Goal: Information Seeking & Learning: Learn about a topic

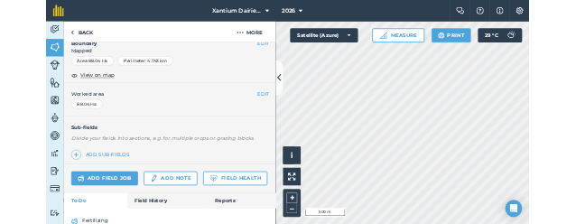
scroll to position [366, 0]
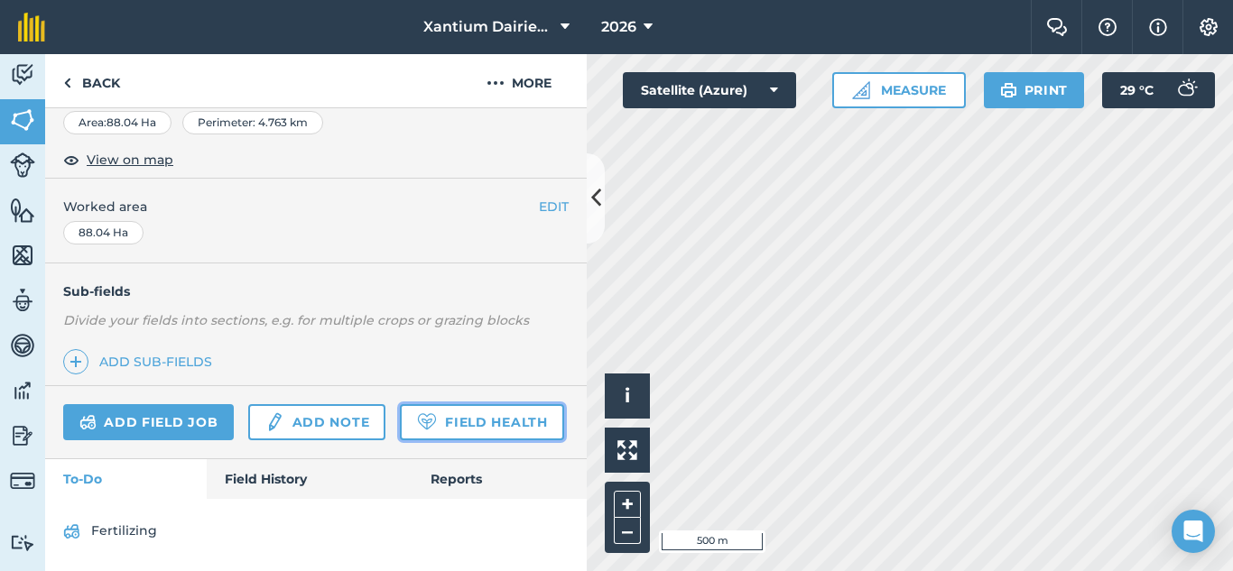
click at [400, 422] on link "Field Health" at bounding box center [481, 422] width 163 height 36
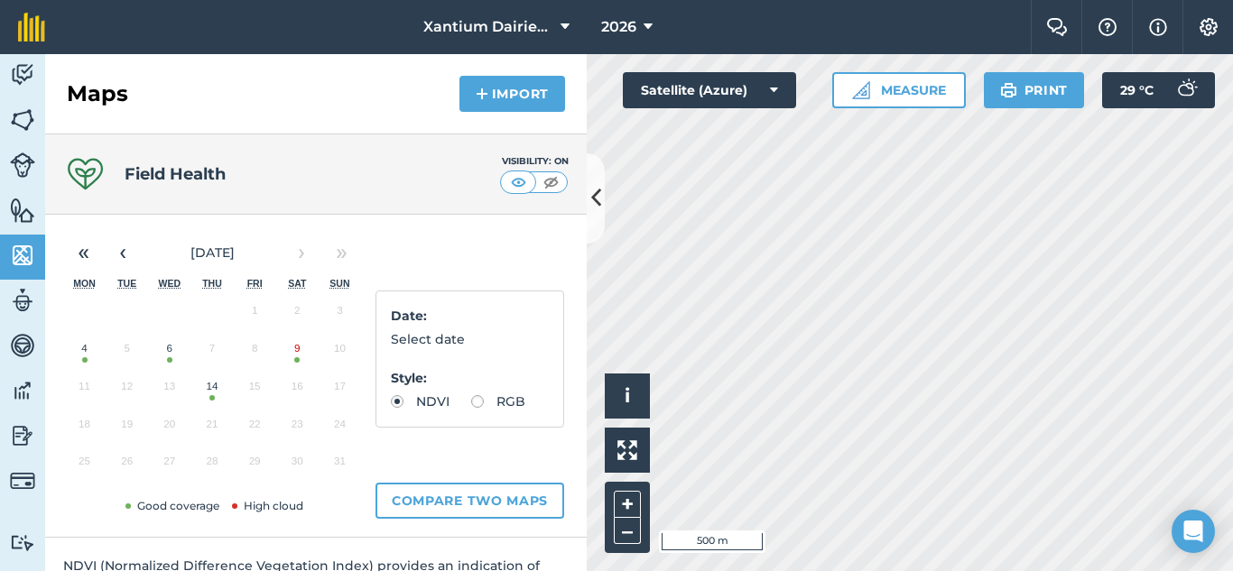
click at [217, 393] on button "14" at bounding box center [211, 391] width 42 height 38
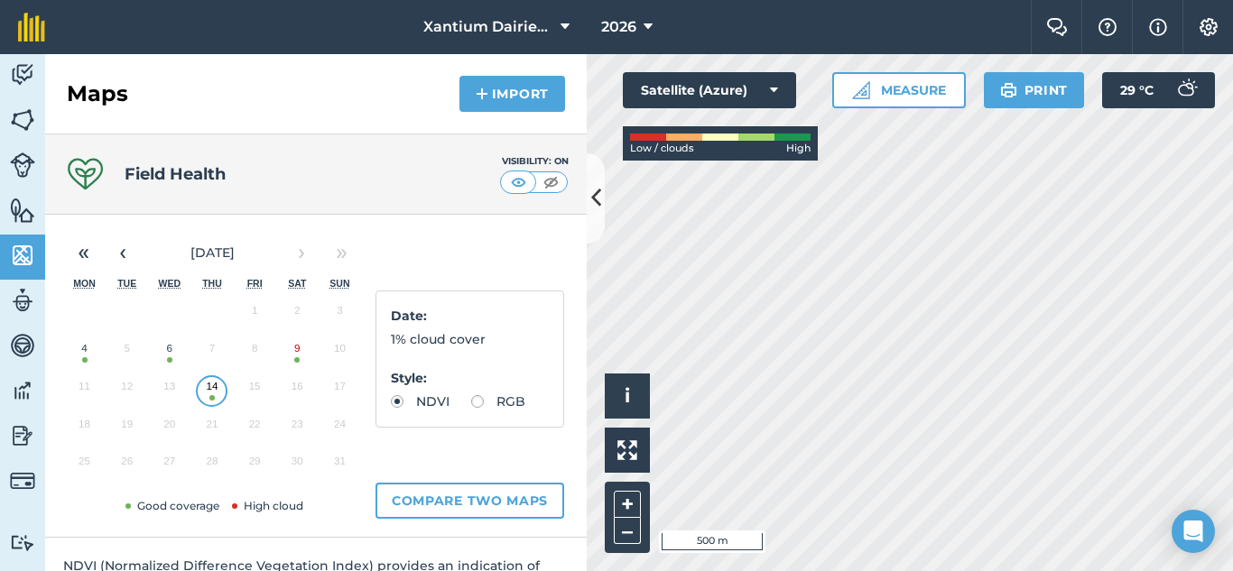
click at [471, 408] on label "RGB" at bounding box center [498, 401] width 54 height 13
radio input "true"
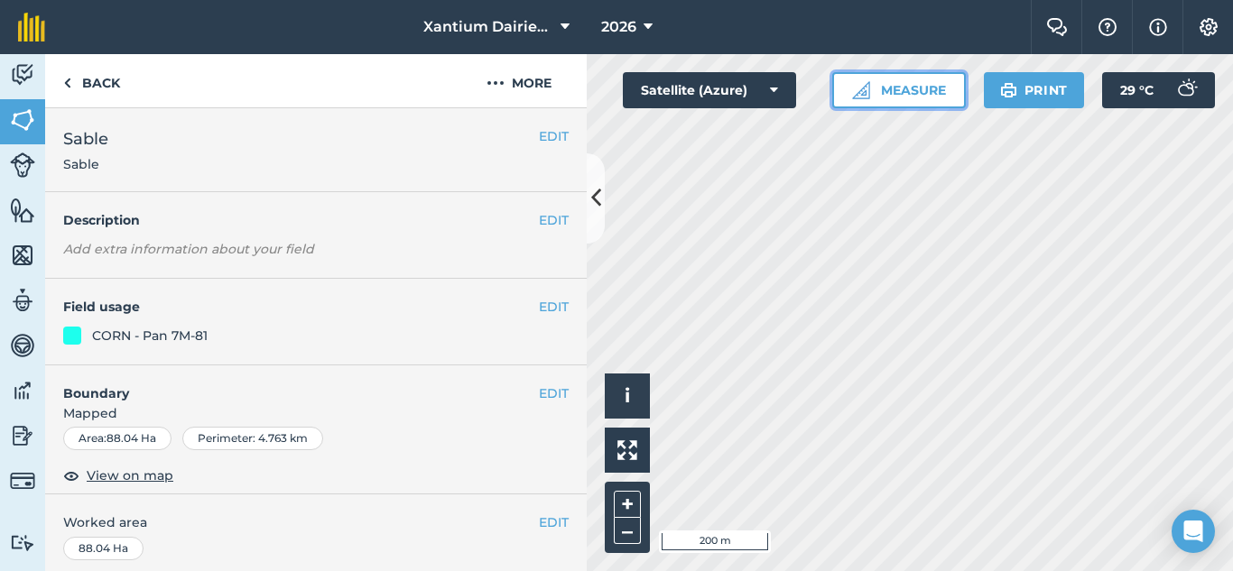
click at [895, 91] on button "Measure" at bounding box center [899, 90] width 134 height 36
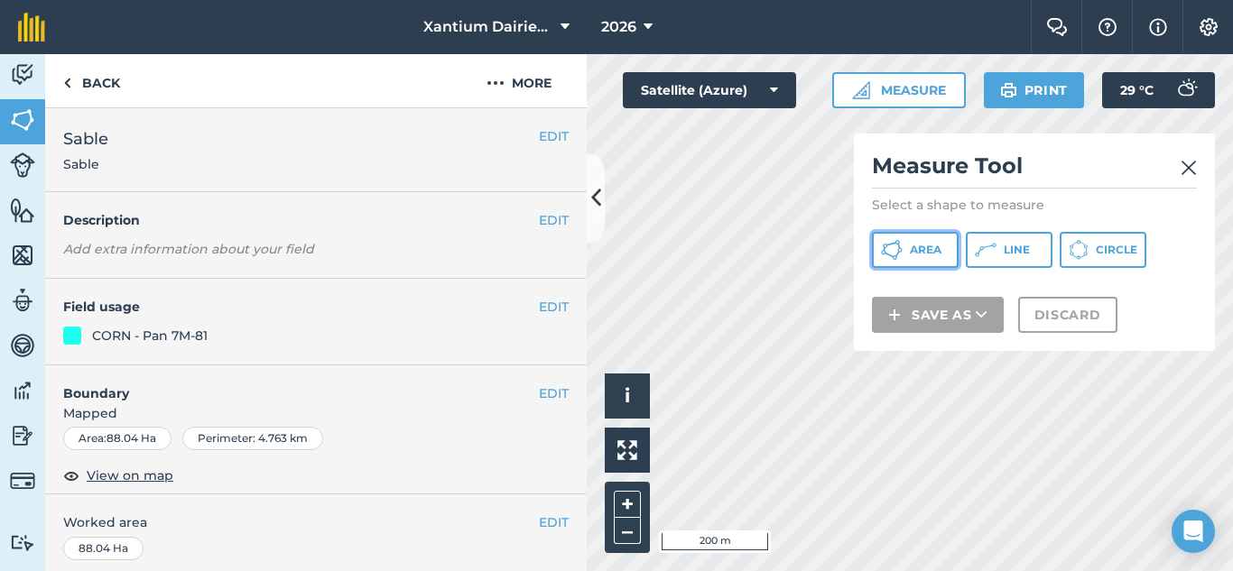
click at [926, 247] on span "Area" at bounding box center [926, 250] width 32 height 14
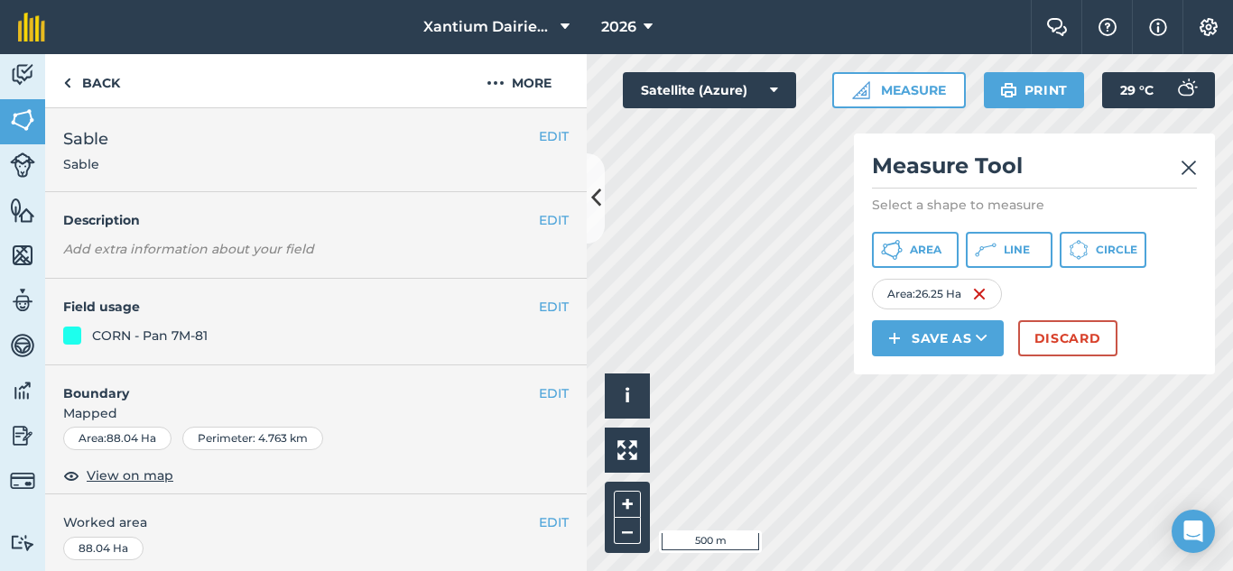
click at [1182, 162] on img at bounding box center [1188, 168] width 16 height 22
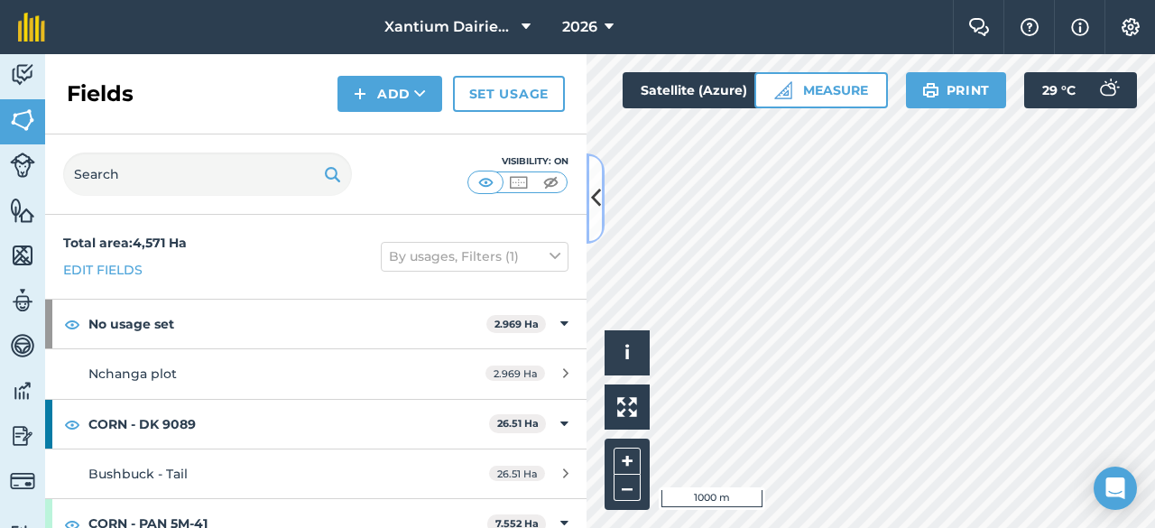
click at [598, 212] on icon at bounding box center [596, 198] width 10 height 32
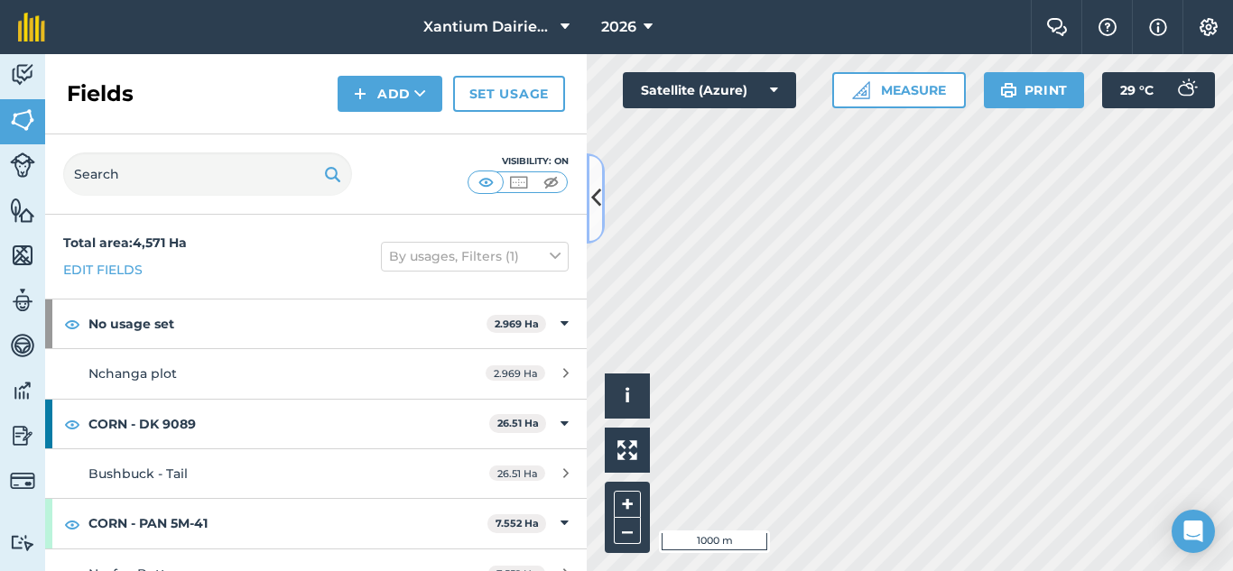
click at [599, 189] on icon at bounding box center [596, 198] width 10 height 32
